Goal: Check status: Verify the current state of an ongoing process or item

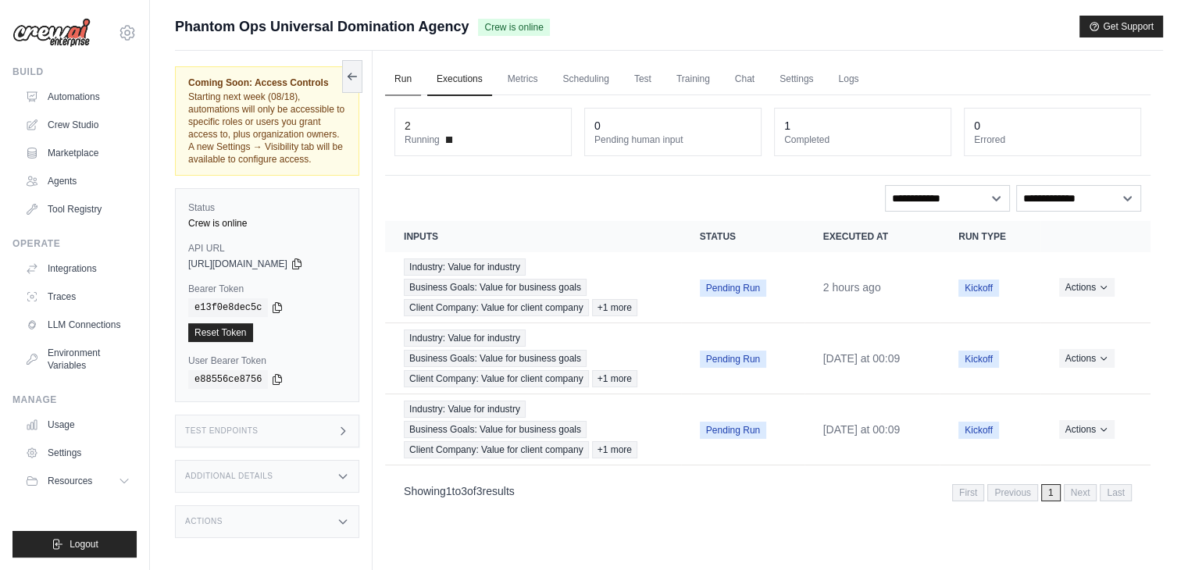
click at [406, 81] on link "Run" at bounding box center [403, 79] width 36 height 33
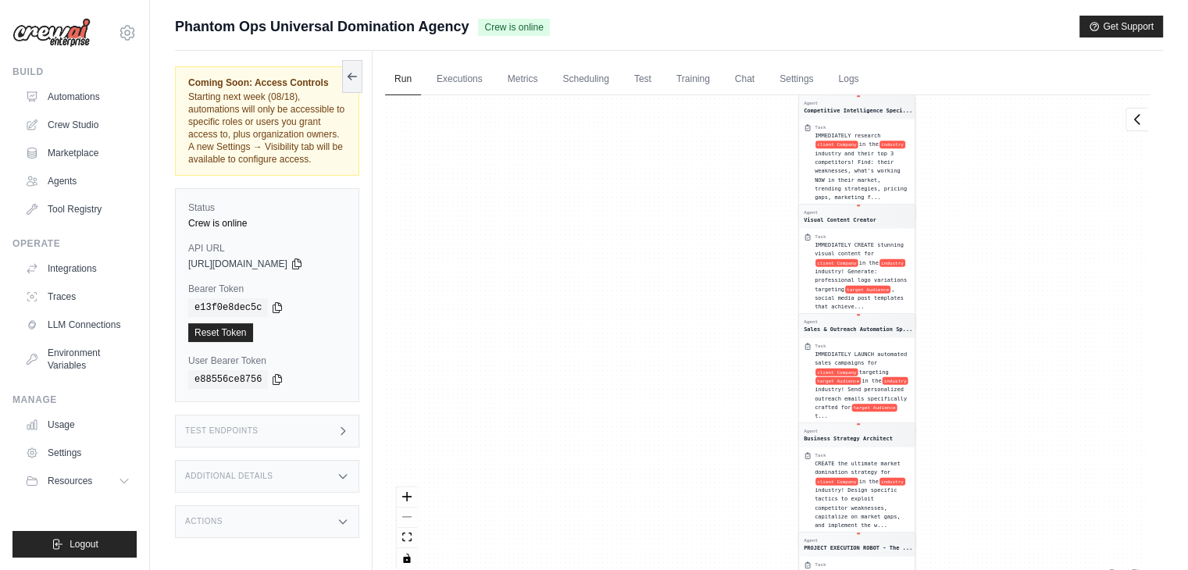
drag, startPoint x: 582, startPoint y: 295, endPoint x: 675, endPoint y: 606, distance: 324.5
click at [675, 569] on html "ashwant144@gmail.com Settings Build Automations Crew Studio" at bounding box center [594, 318] width 1188 height 637
click at [466, 87] on link "Executions" at bounding box center [459, 79] width 65 height 33
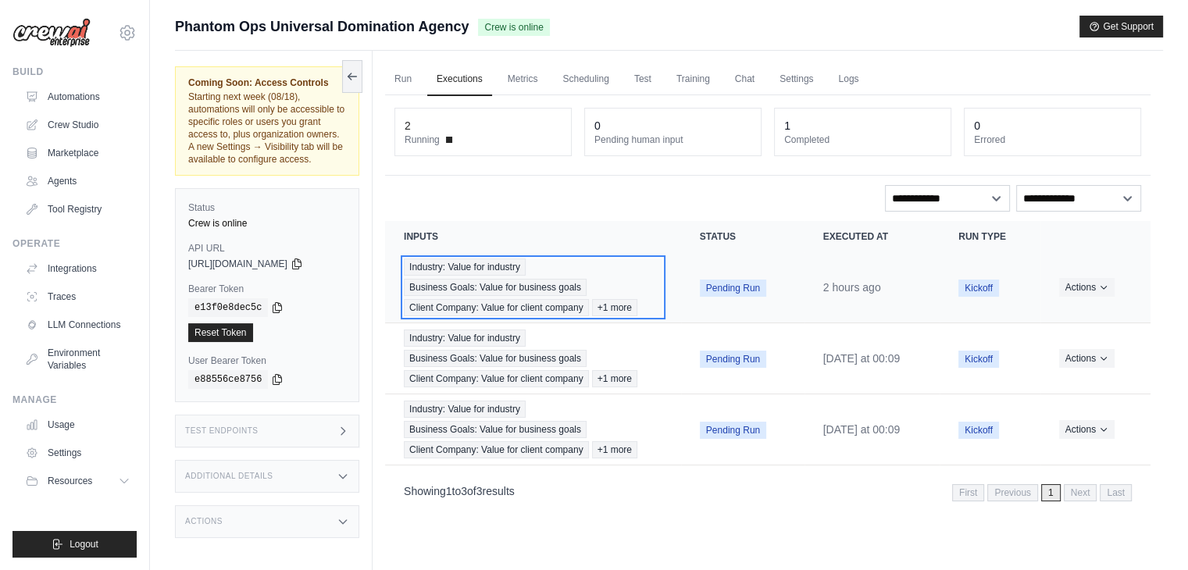
click at [494, 267] on span "Industry: Value for industry" at bounding box center [465, 267] width 122 height 17
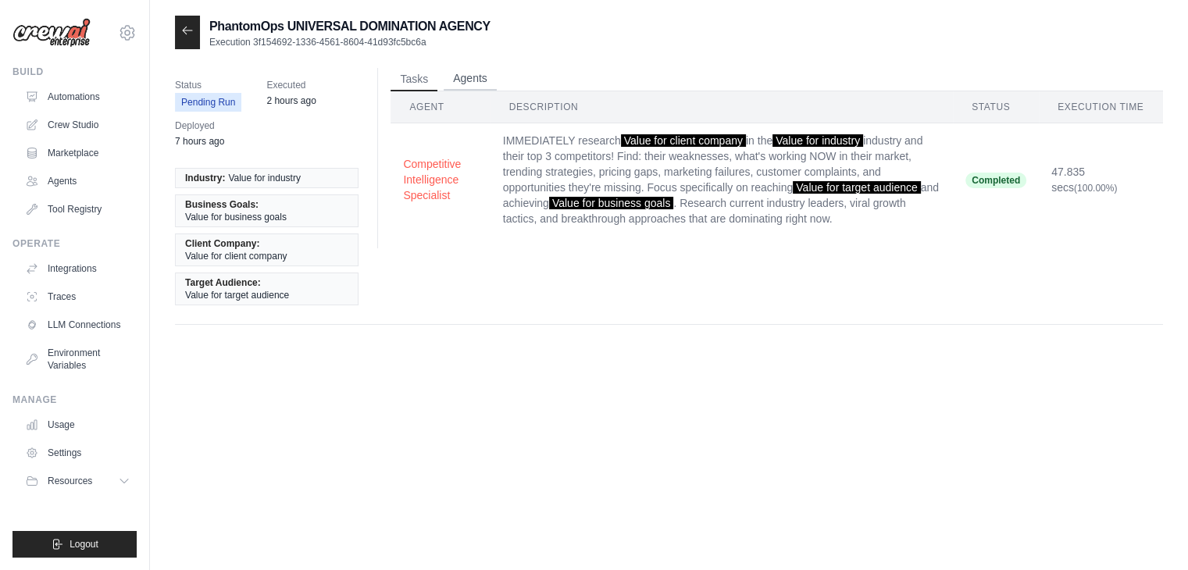
click at [477, 78] on button "Agents" at bounding box center [470, 78] width 53 height 23
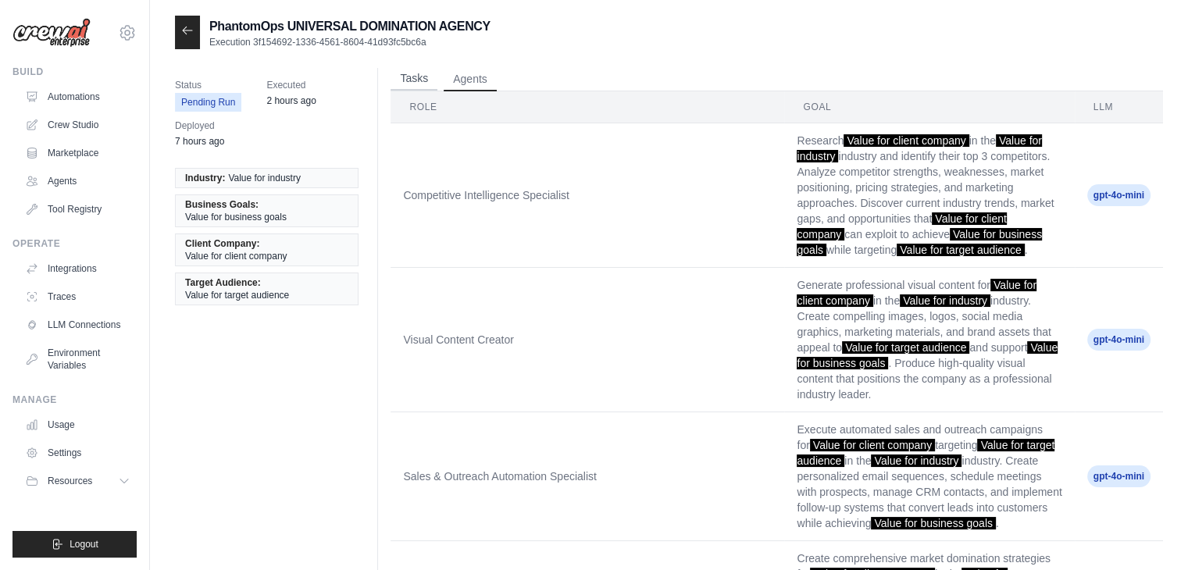
click at [419, 77] on button "Tasks" at bounding box center [414, 78] width 47 height 23
